Goal: Task Accomplishment & Management: Manage account settings

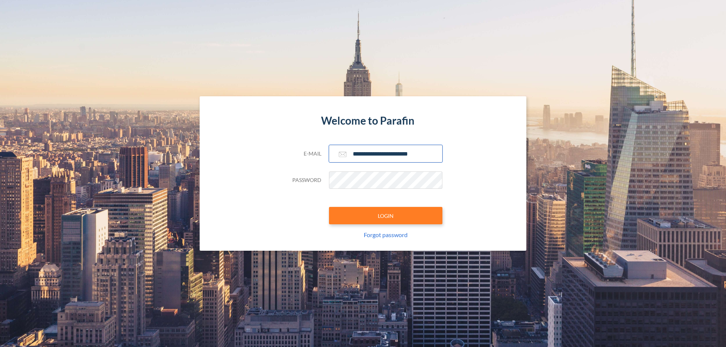
type input "**********"
click at [386, 216] on button "LOGIN" at bounding box center [385, 215] width 113 height 17
